Goal: Find specific page/section: Find specific page/section

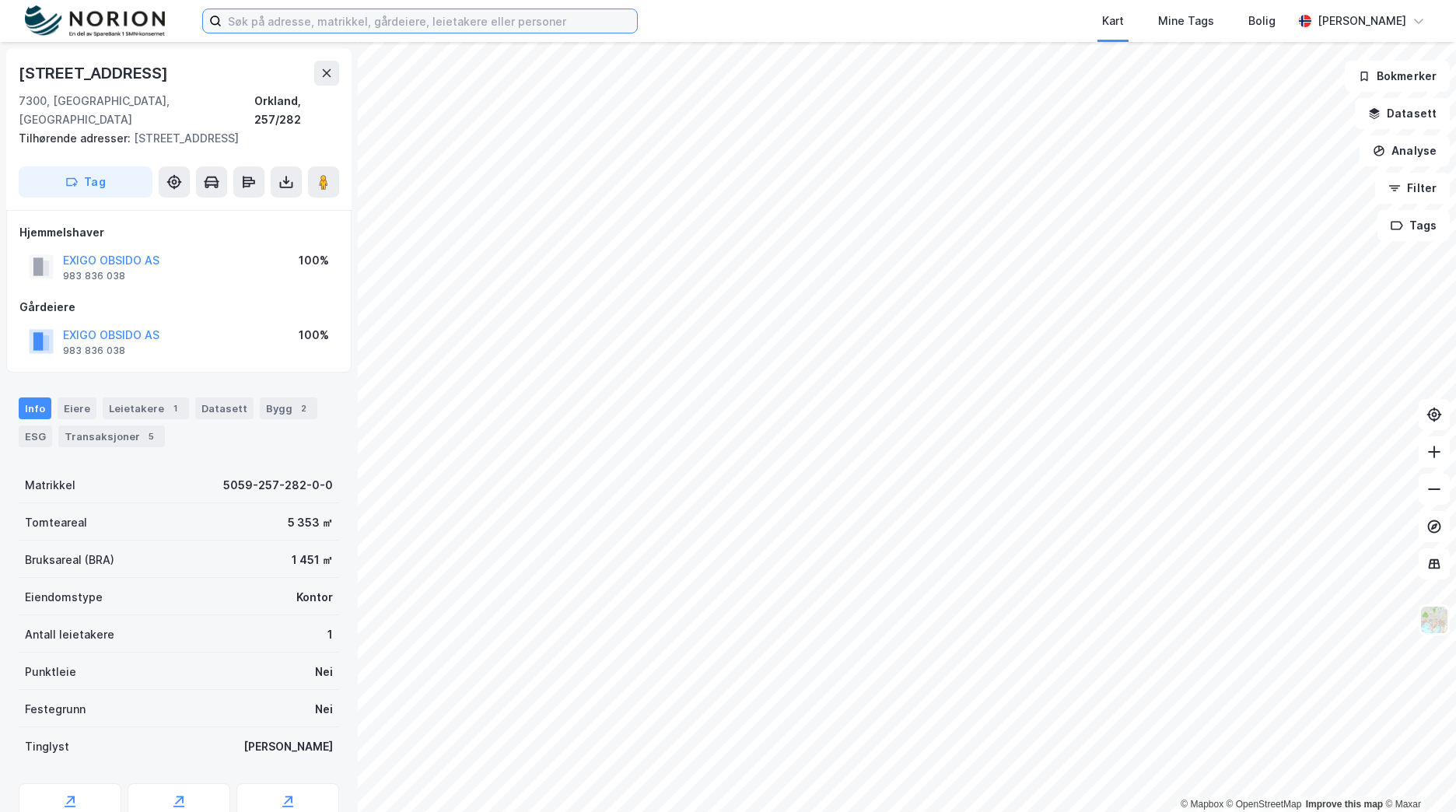
click at [432, 19] on input at bounding box center [429, 21] width 415 height 24
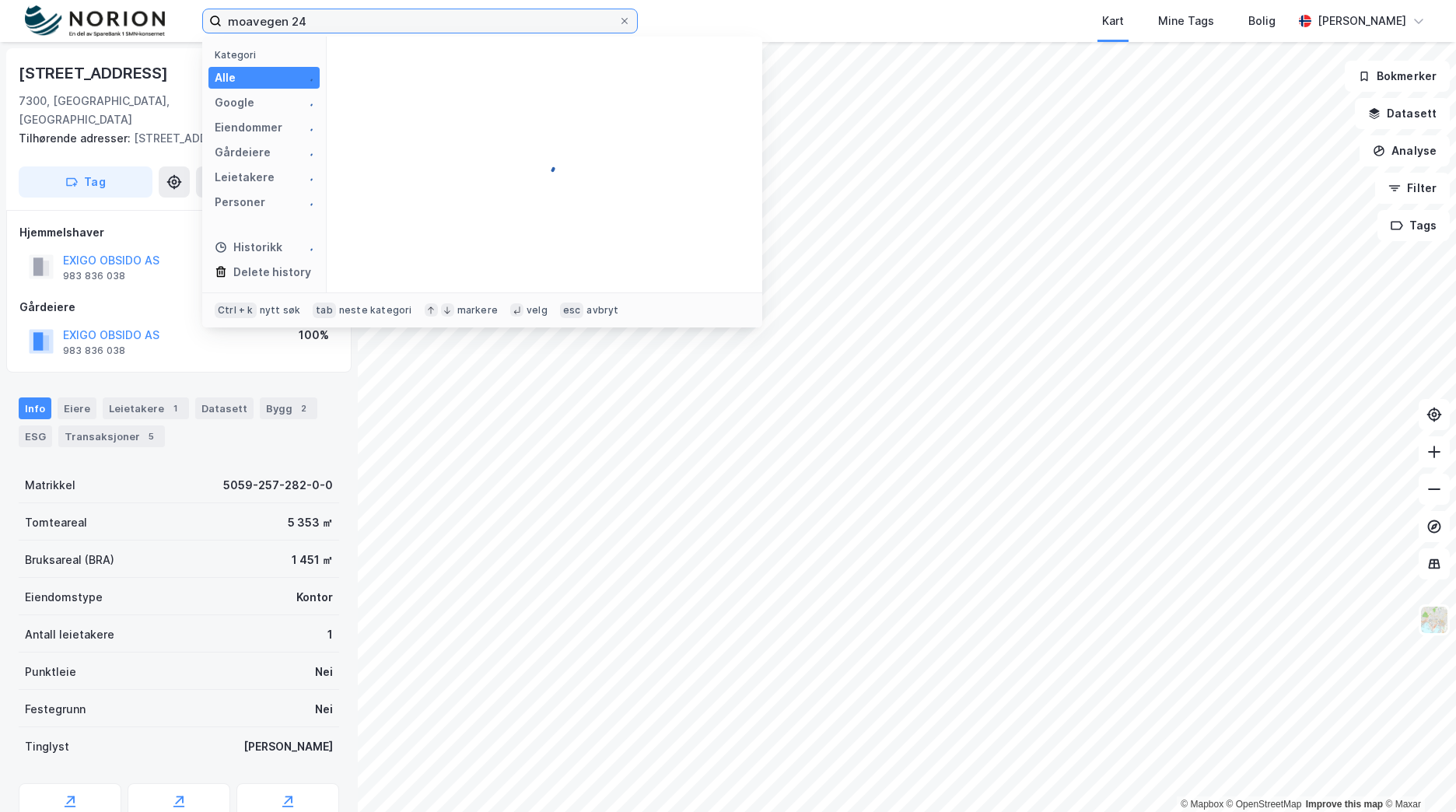
type input "moavegen 24"
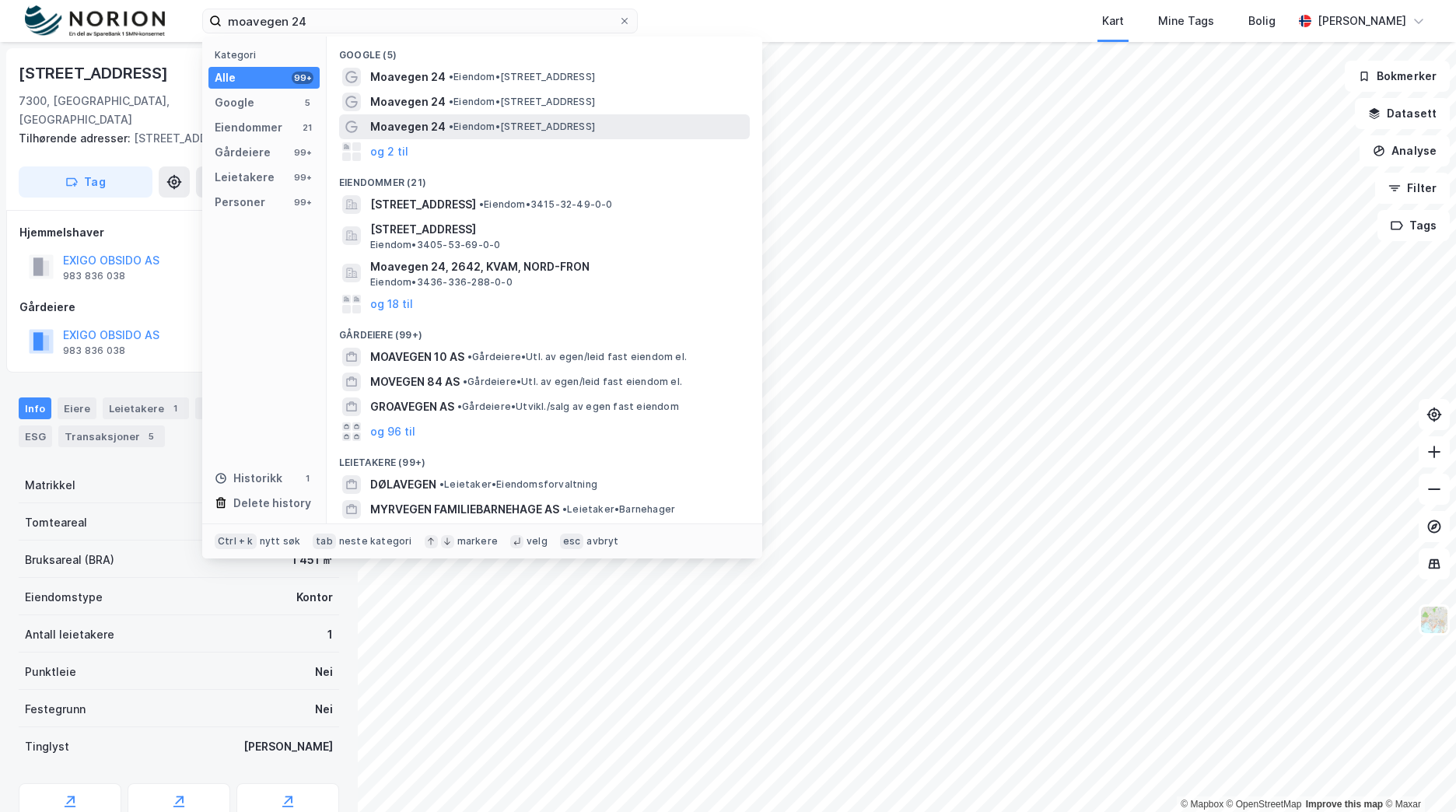
click at [530, 130] on span "• Eiendom • [STREET_ADDRESS]" at bounding box center [522, 127] width 147 height 12
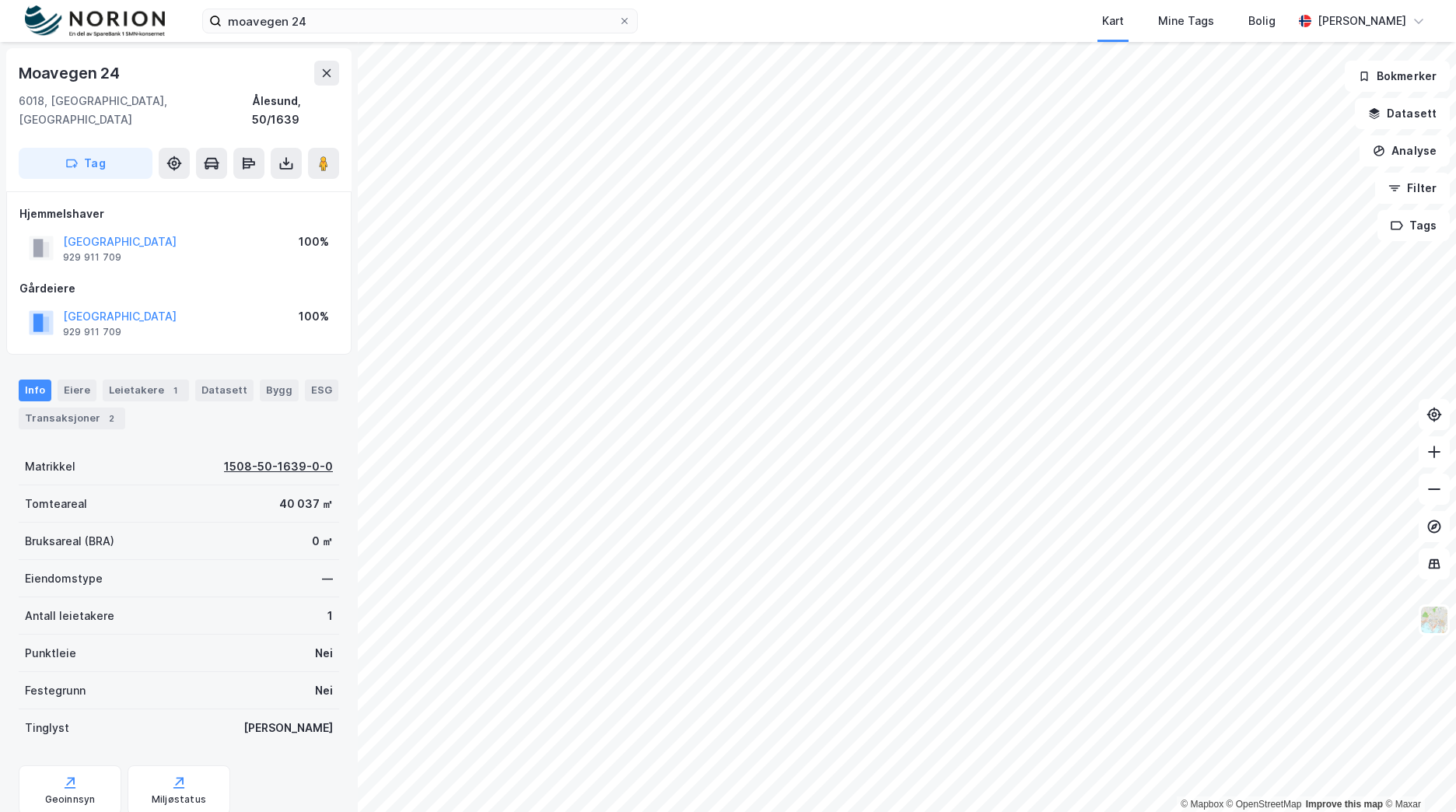
click at [268, 457] on div "1508-50-1639-0-0" at bounding box center [278, 466] width 109 height 19
